Goal: Navigation & Orientation: Find specific page/section

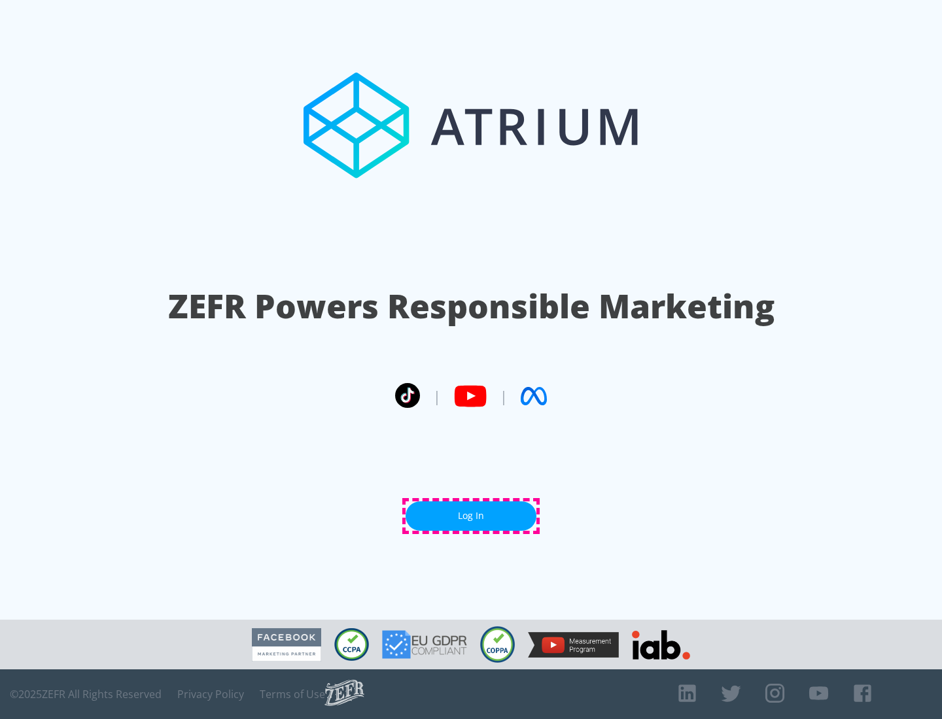
click at [471, 516] on link "Log In" at bounding box center [470, 516] width 131 height 29
